Goal: Find specific page/section: Find specific page/section

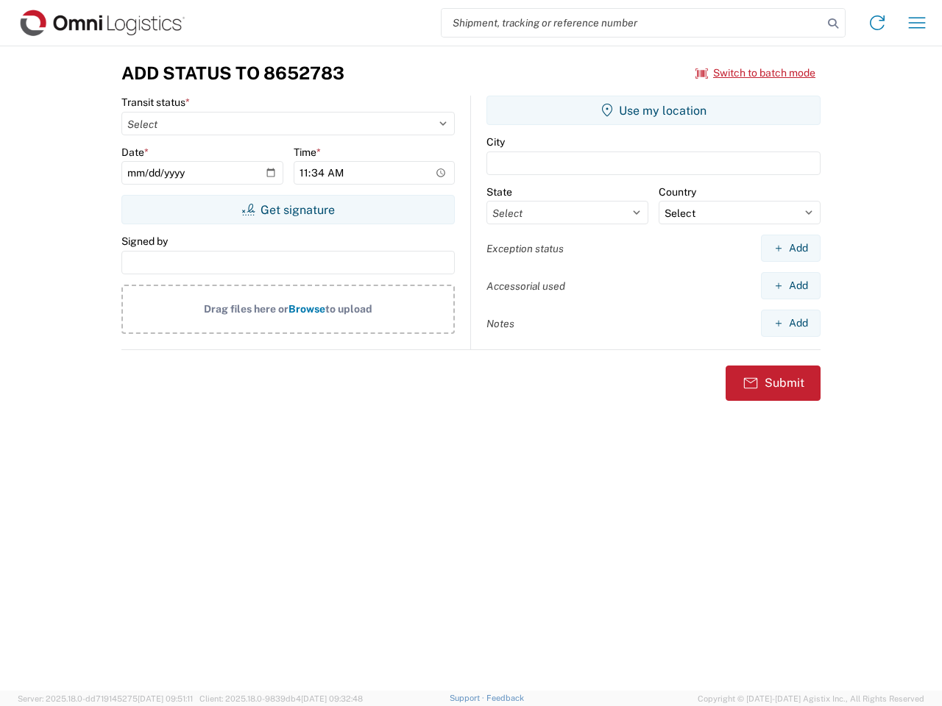
click at [632, 23] on input "search" at bounding box center [631, 23] width 381 height 28
click at [833, 24] on icon at bounding box center [832, 23] width 21 height 21
click at [877, 23] on icon at bounding box center [877, 23] width 24 height 24
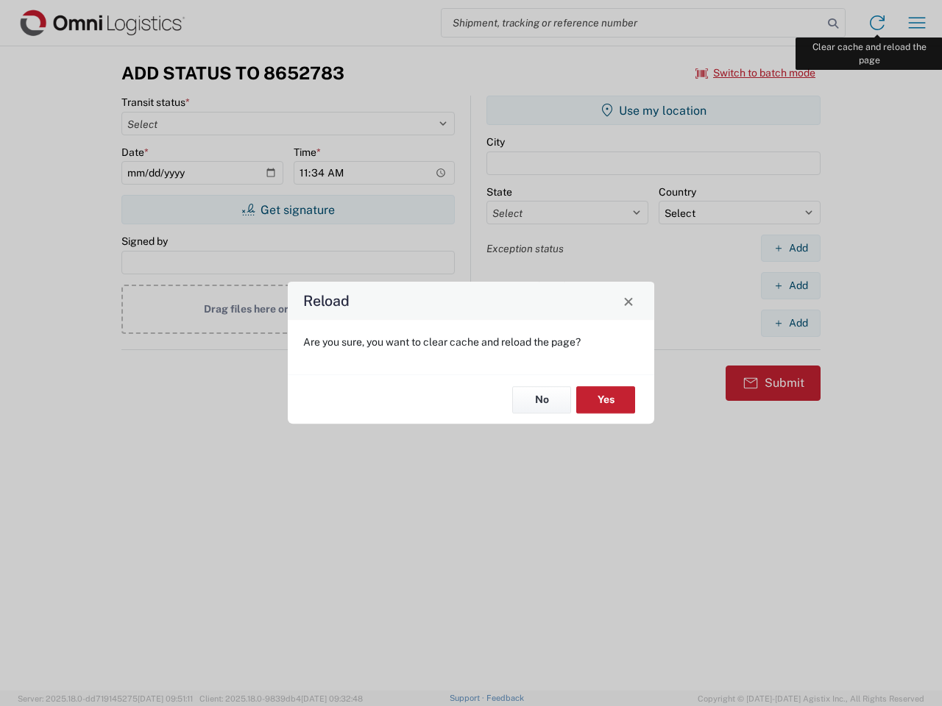
click at [917, 23] on div "Reload Are you sure, you want to clear cache and reload the page? No Yes" at bounding box center [471, 353] width 942 height 706
click at [755, 73] on div "Reload Are you sure, you want to clear cache and reload the page? No Yes" at bounding box center [471, 353] width 942 height 706
click at [288, 210] on div "Reload Are you sure, you want to clear cache and reload the page? No Yes" at bounding box center [471, 353] width 942 height 706
click at [653, 110] on div "Reload Are you sure, you want to clear cache and reload the page? No Yes" at bounding box center [471, 353] width 942 height 706
click at [790, 248] on div "Reload Are you sure, you want to clear cache and reload the page? No Yes" at bounding box center [471, 353] width 942 height 706
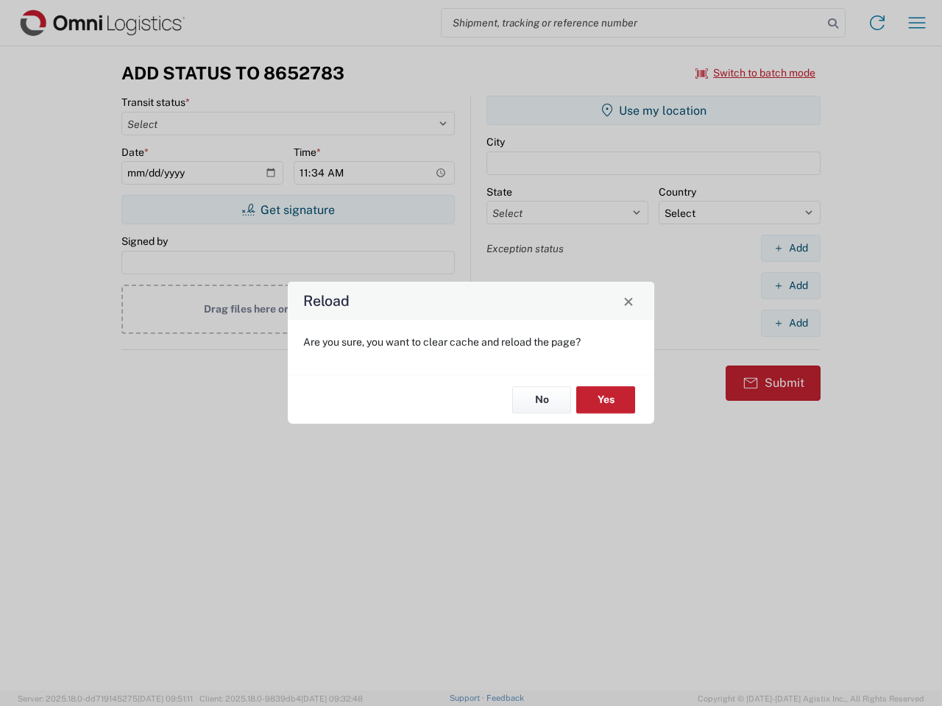
click at [790, 285] on div "Reload Are you sure, you want to clear cache and reload the page? No Yes" at bounding box center [471, 353] width 942 height 706
click at [790, 323] on div "Reload Are you sure, you want to clear cache and reload the page? No Yes" at bounding box center [471, 353] width 942 height 706
